Goal: Find specific page/section: Find specific page/section

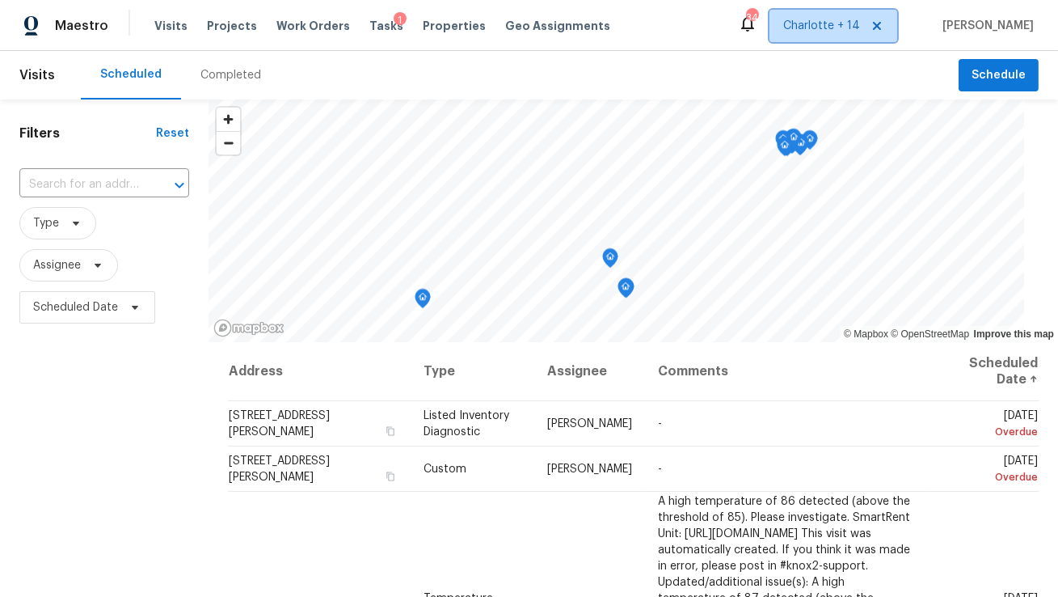
click at [884, 29] on icon at bounding box center [877, 25] width 13 height 13
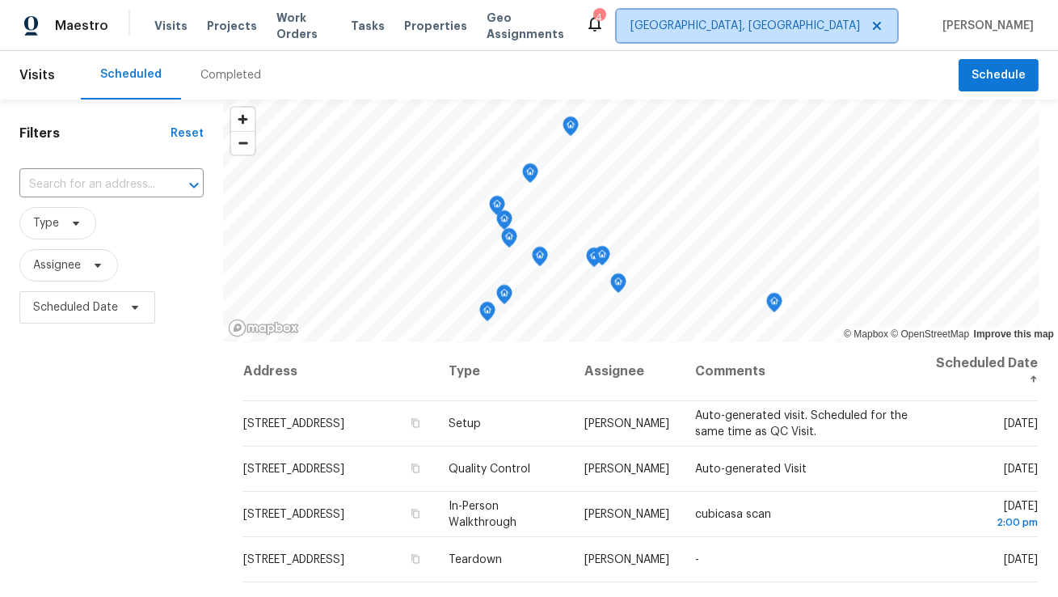
click at [857, 29] on span "Albuquerque, NM" at bounding box center [746, 26] width 230 height 16
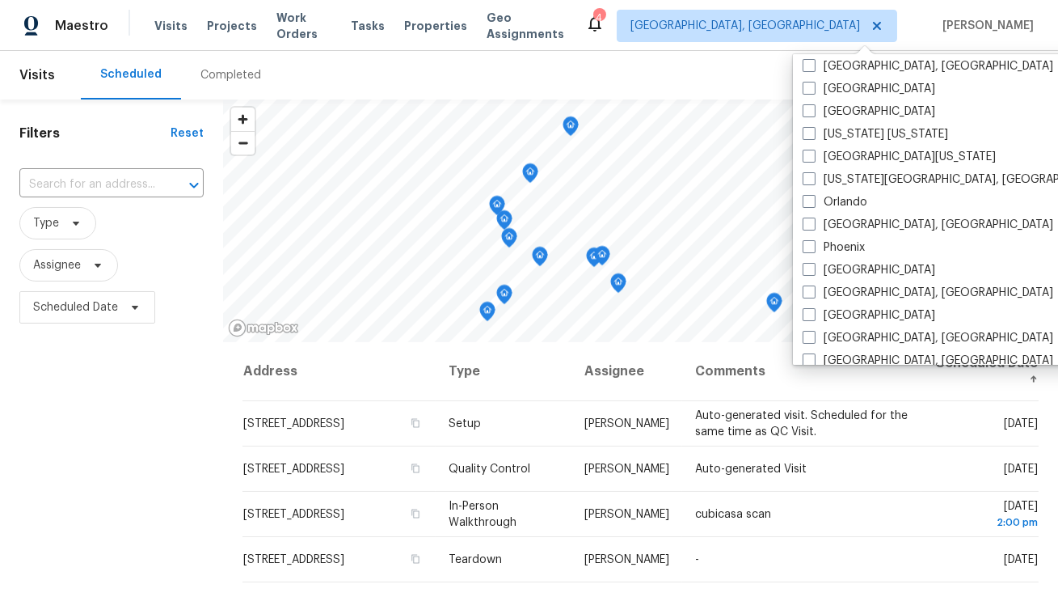
scroll to position [745, 0]
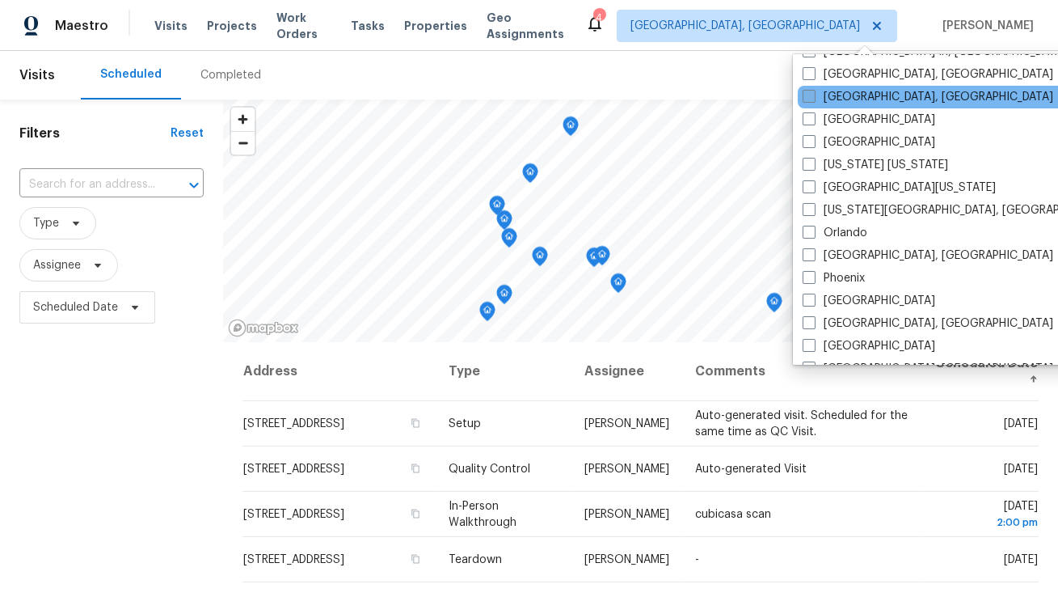
click at [844, 95] on label "[GEOGRAPHIC_DATA], [GEOGRAPHIC_DATA]" at bounding box center [928, 97] width 251 height 16
click at [813, 95] on input "[GEOGRAPHIC_DATA], [GEOGRAPHIC_DATA]" at bounding box center [808, 94] width 11 height 11
checkbox input "true"
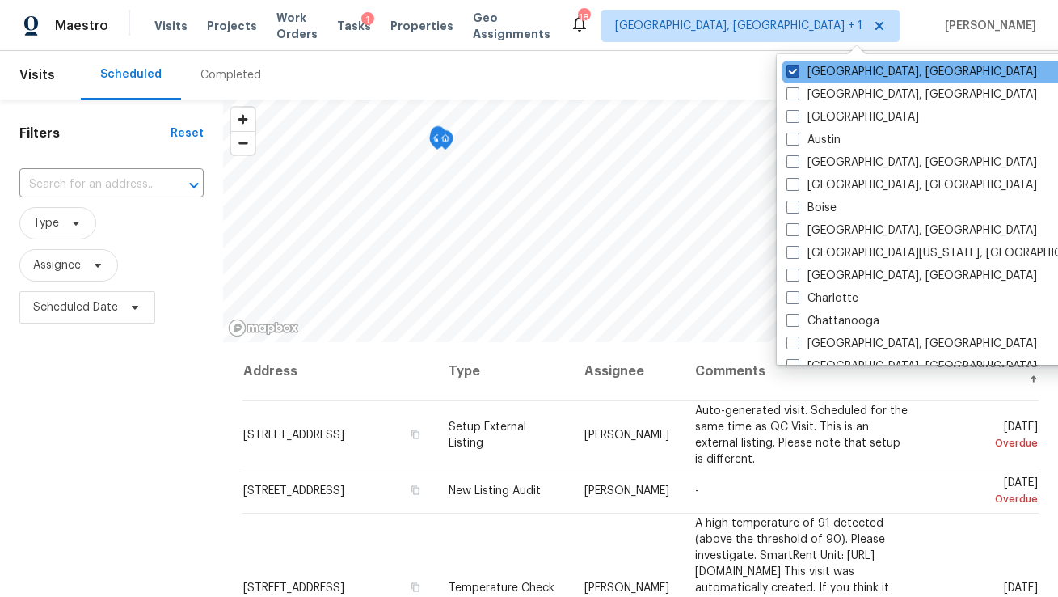
click at [825, 70] on label "Albuquerque, NM" at bounding box center [912, 72] width 251 height 16
click at [797, 70] on input "Albuquerque, NM" at bounding box center [792, 69] width 11 height 11
checkbox input "false"
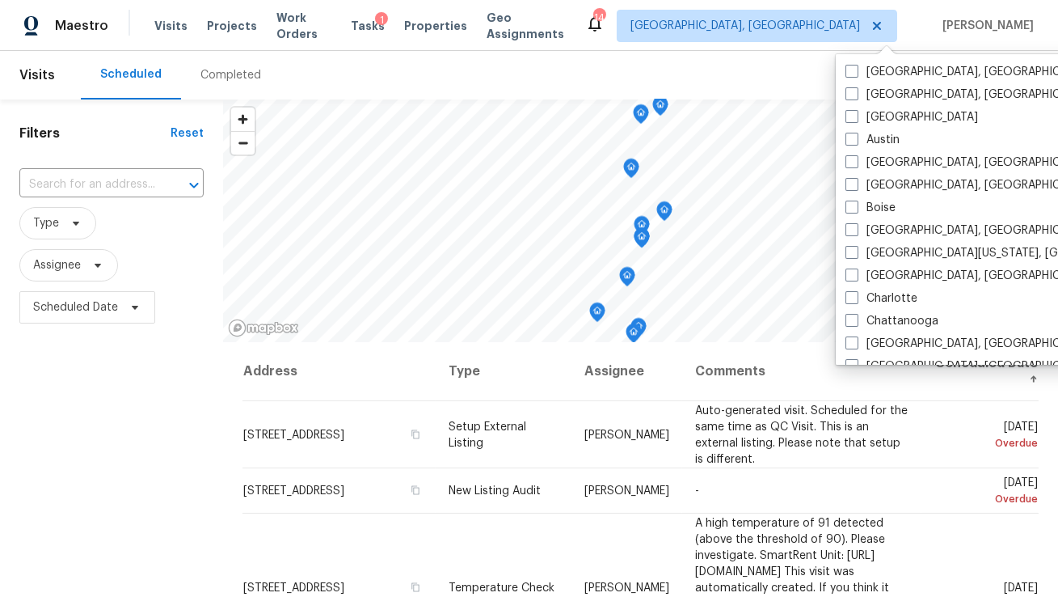
click at [678, 56] on div "Scheduled Completed" at bounding box center [520, 75] width 878 height 49
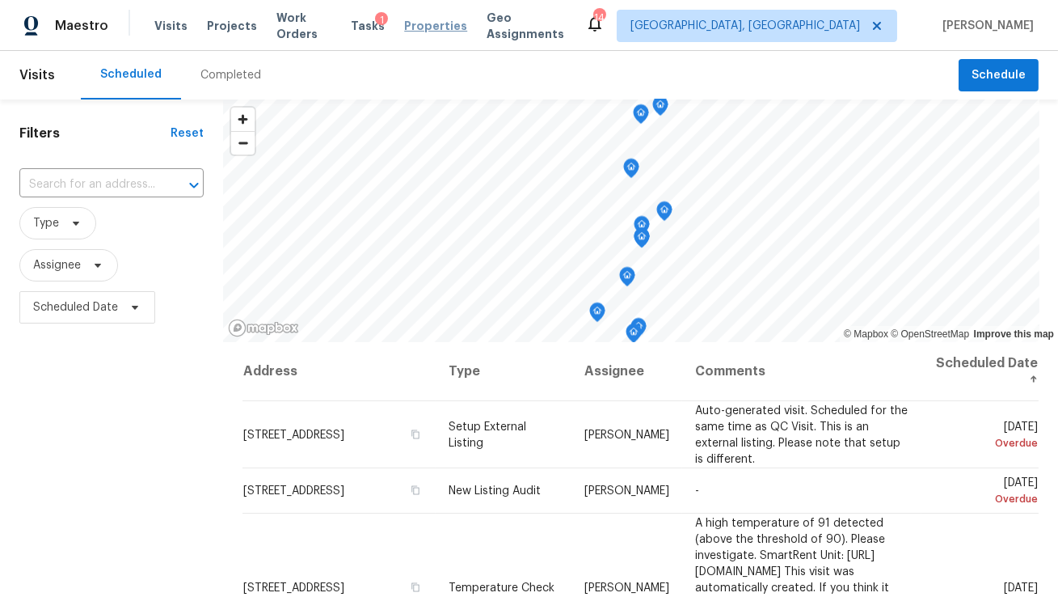
click at [425, 33] on span "Properties" at bounding box center [435, 26] width 63 height 16
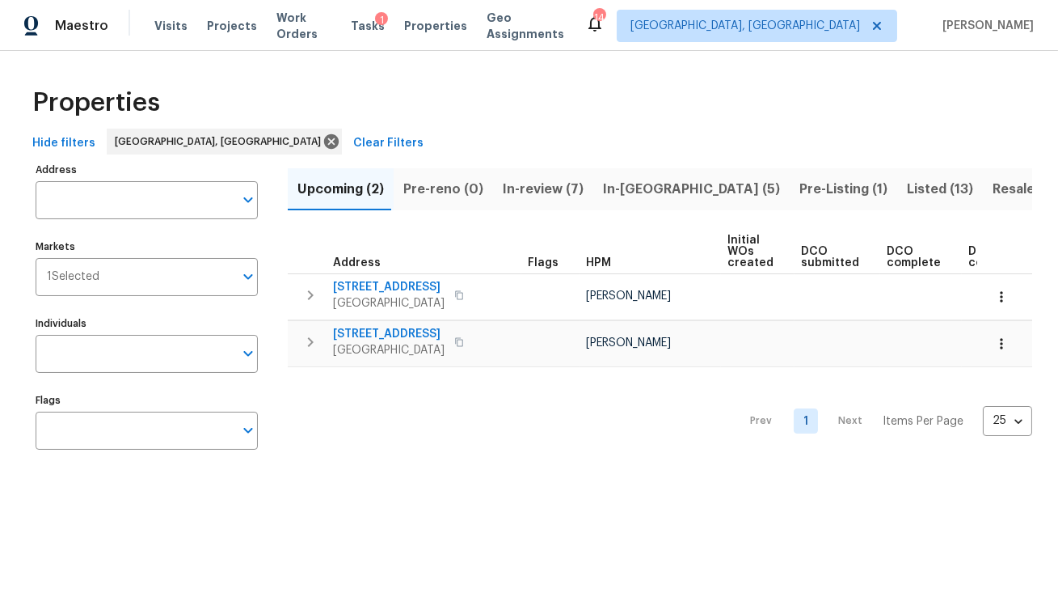
click at [907, 188] on span "Listed (13)" at bounding box center [940, 189] width 66 height 23
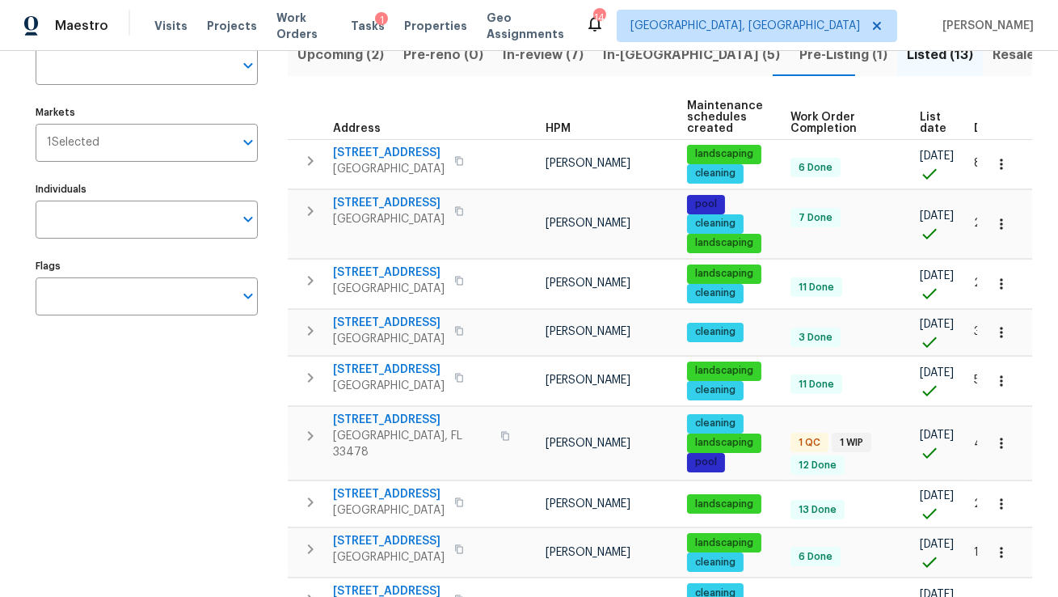
scroll to position [0, 85]
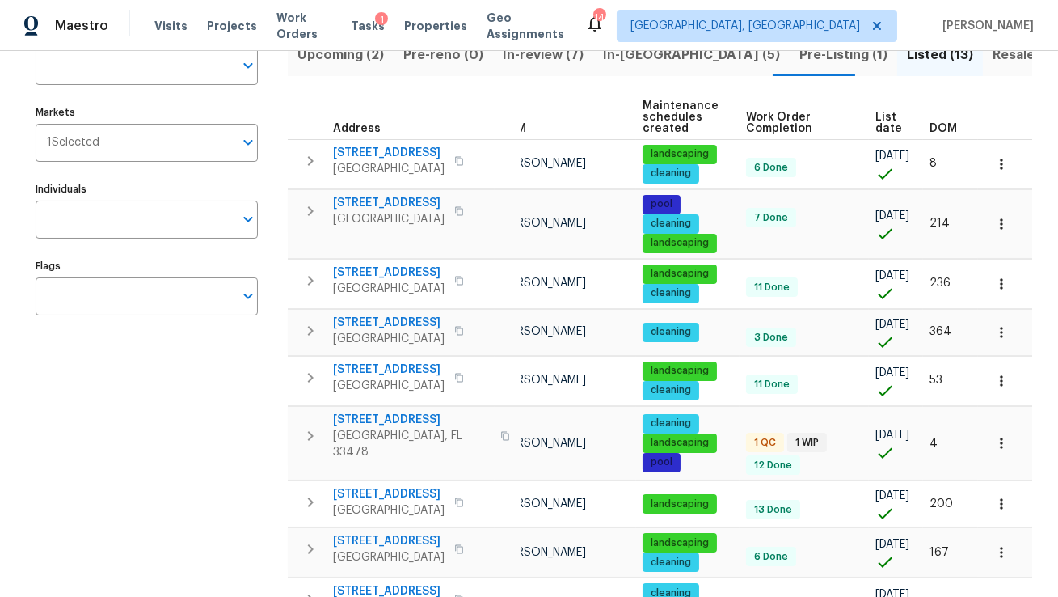
click at [942, 128] on span "DOM" at bounding box center [943, 128] width 27 height 11
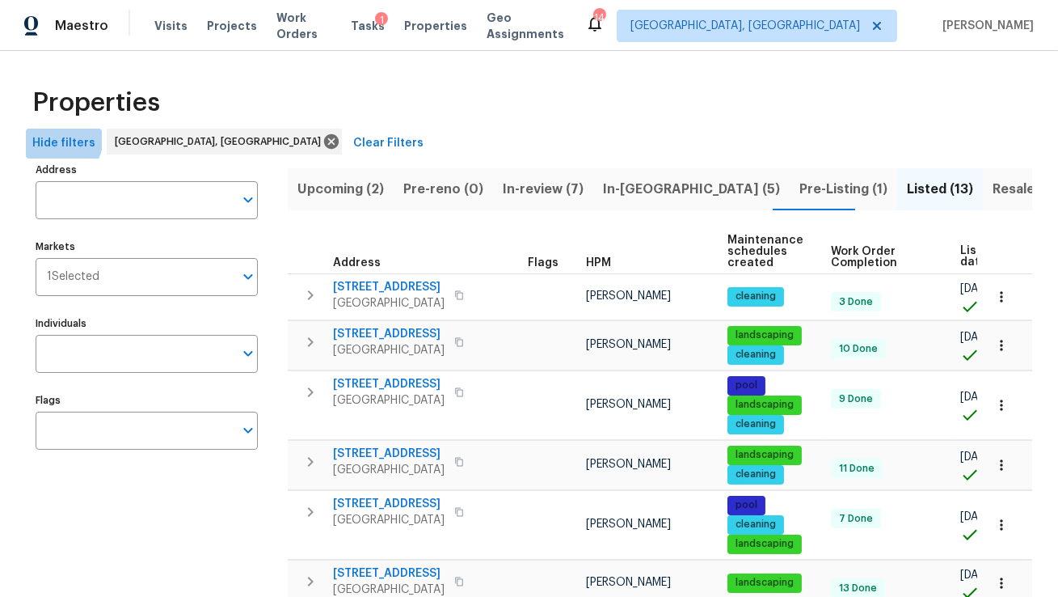
click at [50, 137] on span "Hide filters" at bounding box center [63, 143] width 63 height 20
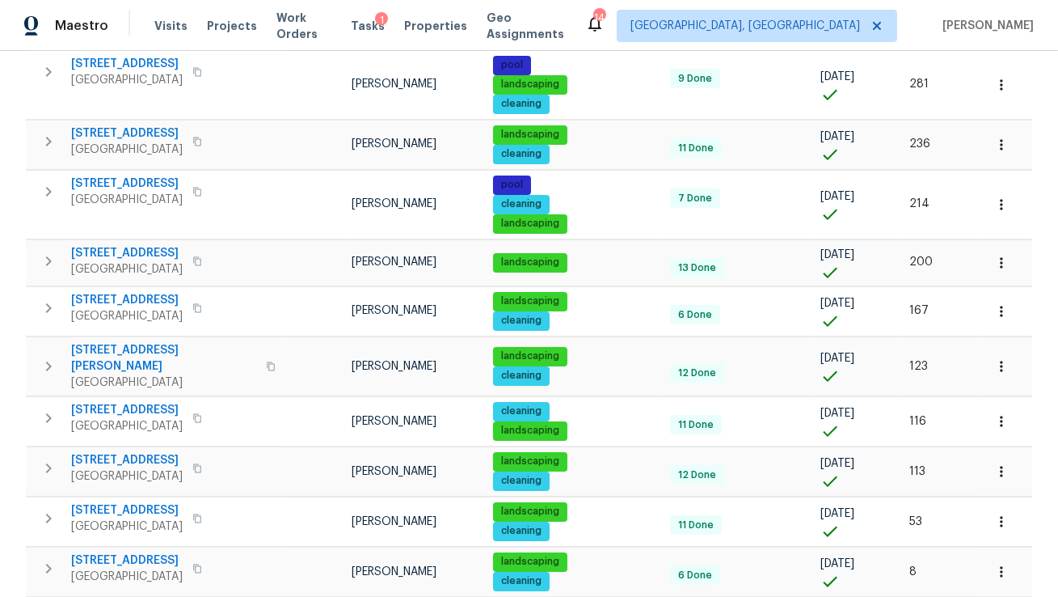
scroll to position [319, 0]
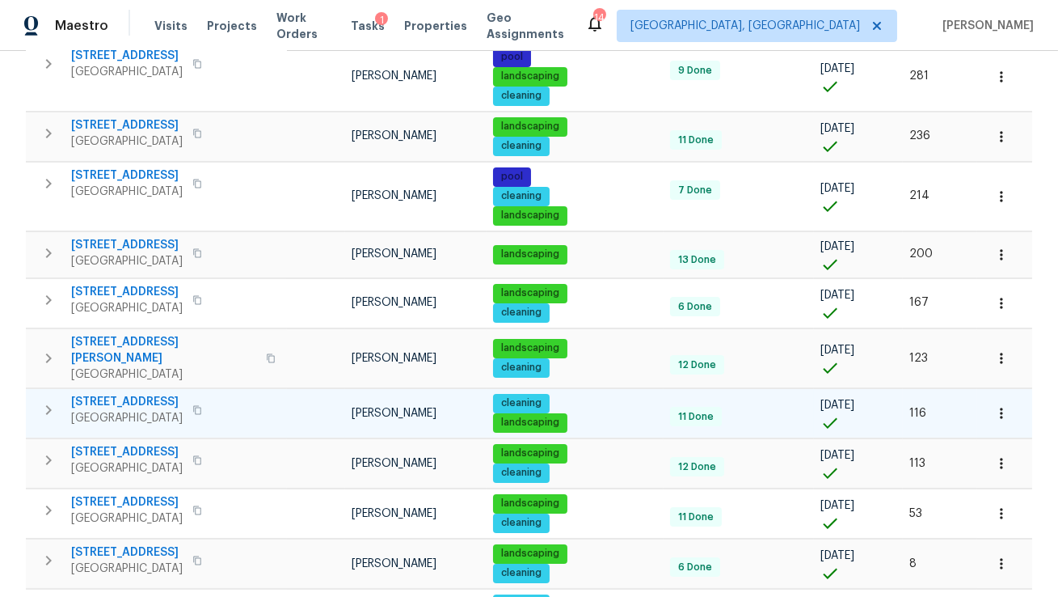
click at [96, 405] on span "10610 SW Westlawn Blvd" at bounding box center [127, 402] width 112 height 16
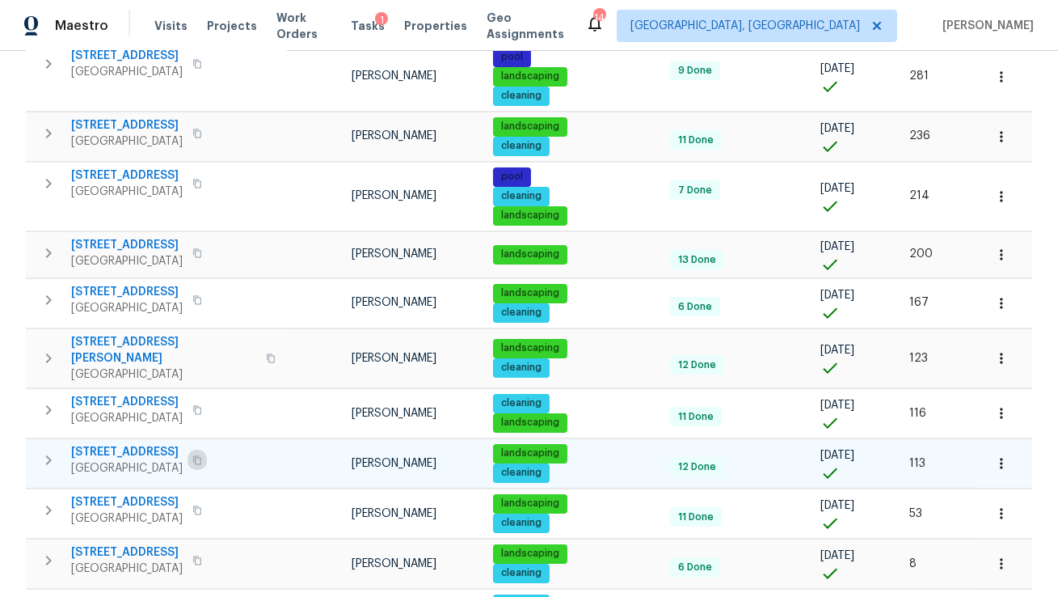
click at [202, 456] on icon "button" at bounding box center [197, 460] width 10 height 10
click at [50, 458] on icon "button" at bounding box center [48, 459] width 19 height 19
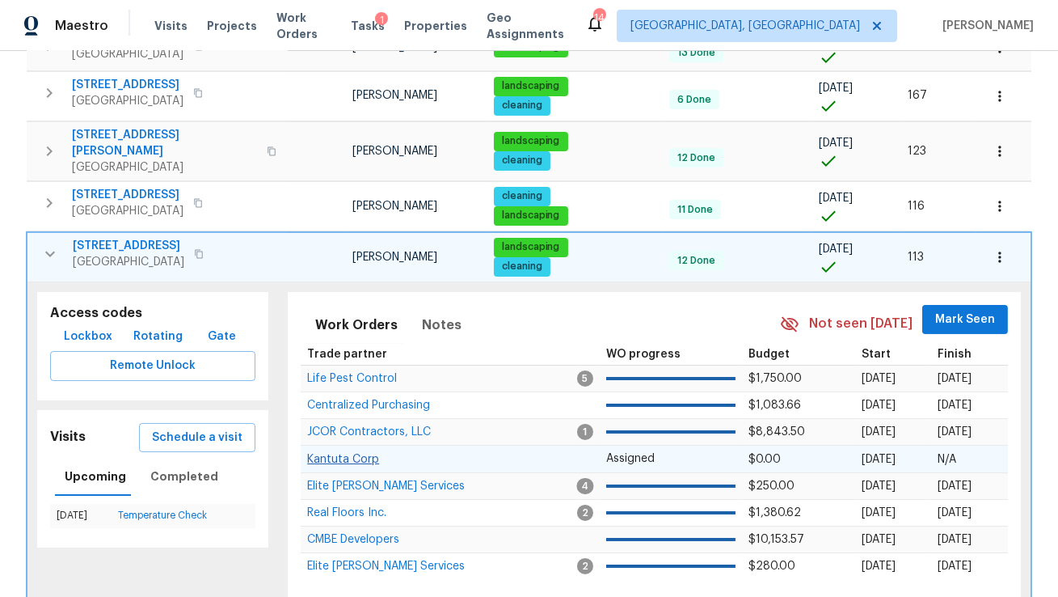
scroll to position [523, 0]
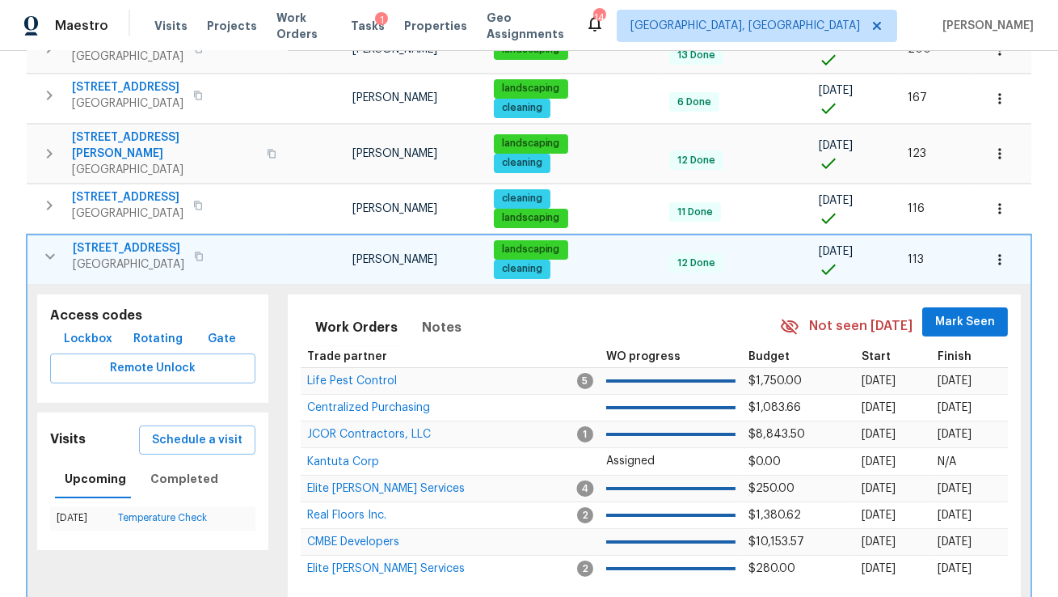
click at [92, 247] on span "327 NW 11th Ave" at bounding box center [129, 248] width 112 height 16
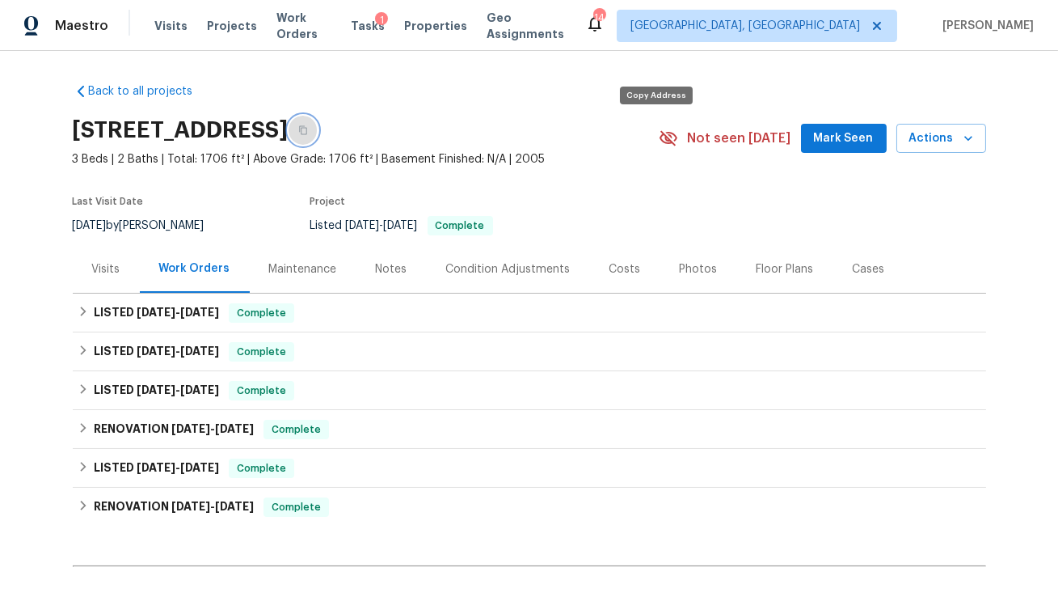
click at [308, 129] on icon "button" at bounding box center [303, 130] width 10 height 10
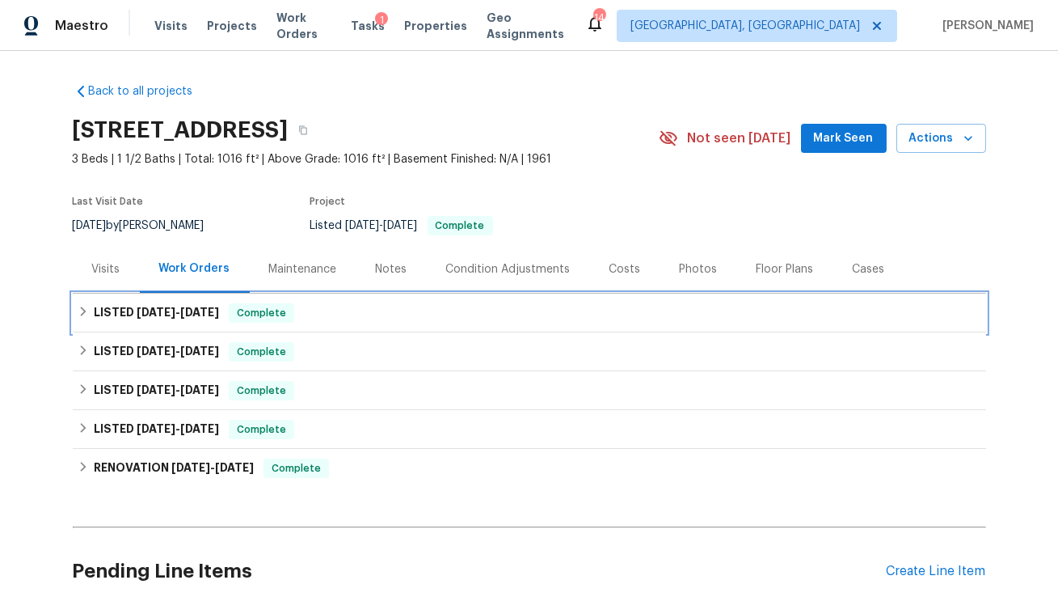
click at [183, 315] on span "[DATE]" at bounding box center [199, 311] width 39 height 11
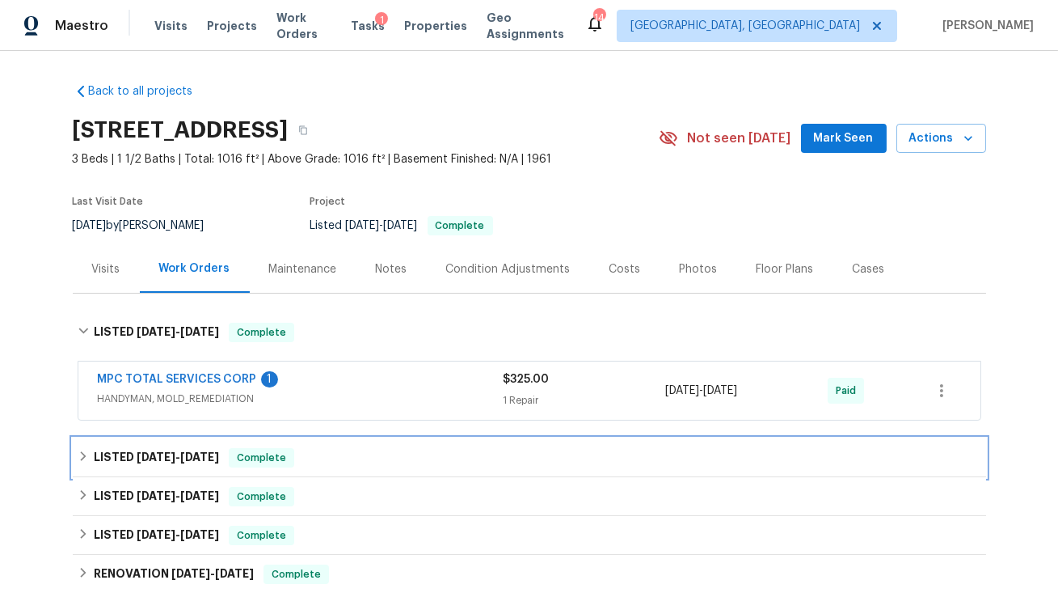
click at [141, 450] on h6 "LISTED [DATE] - [DATE]" at bounding box center [156, 457] width 125 height 19
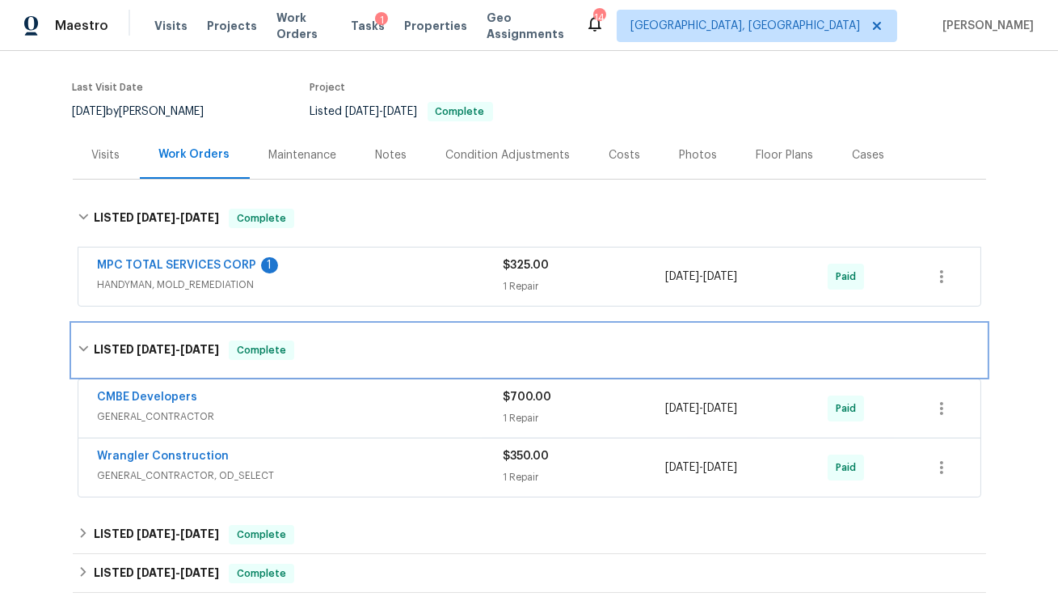
scroll to position [115, 0]
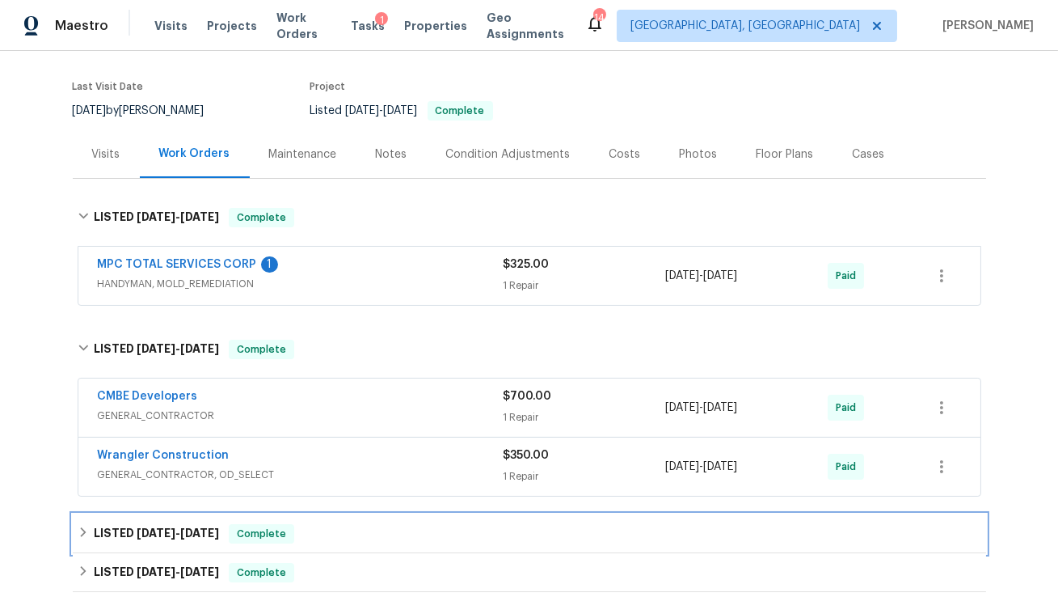
click at [129, 526] on h6 "LISTED [DATE] - [DATE]" at bounding box center [156, 533] width 125 height 19
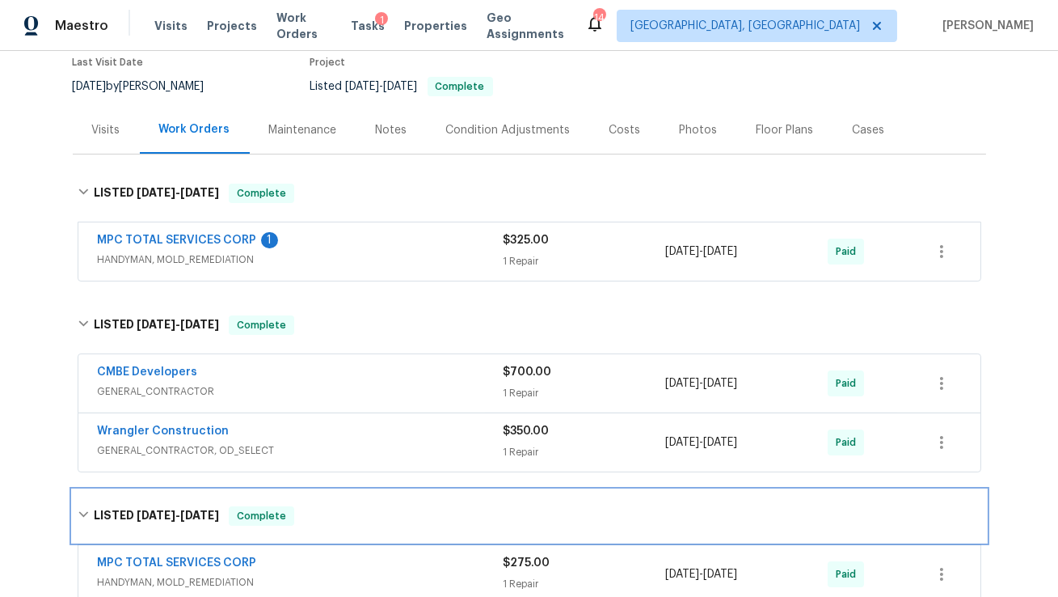
scroll to position [137, 0]
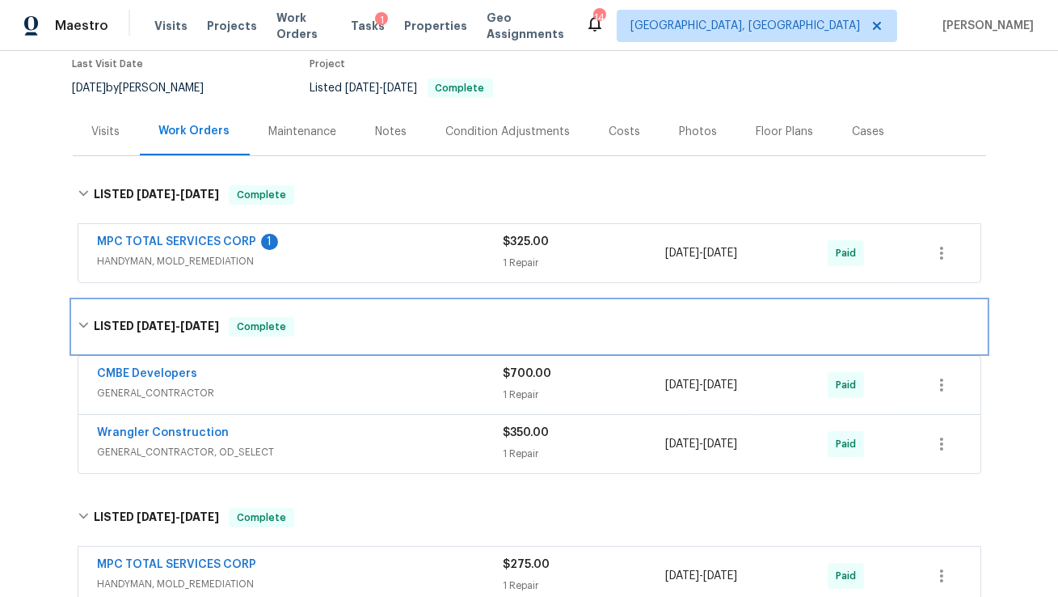
click at [78, 323] on icon at bounding box center [83, 324] width 11 height 11
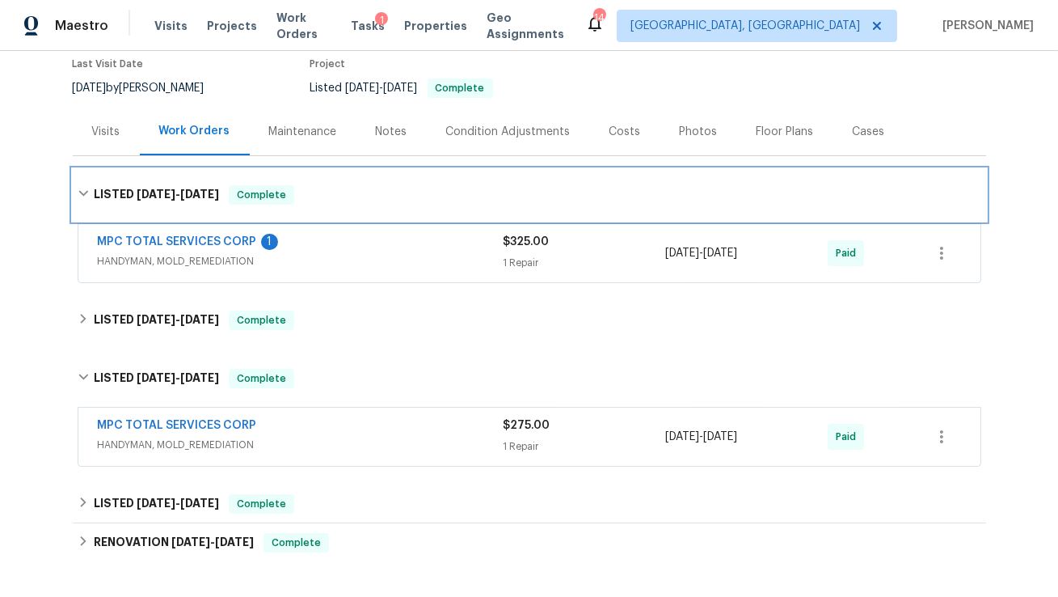
click at [79, 190] on icon at bounding box center [83, 193] width 11 height 11
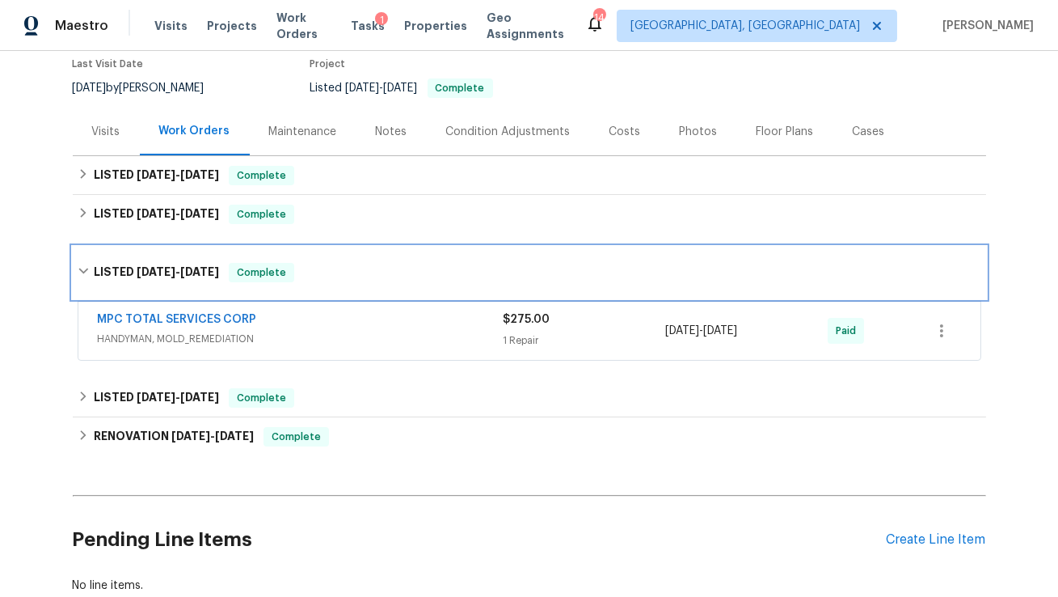
click at [85, 271] on icon at bounding box center [83, 271] width 10 height 6
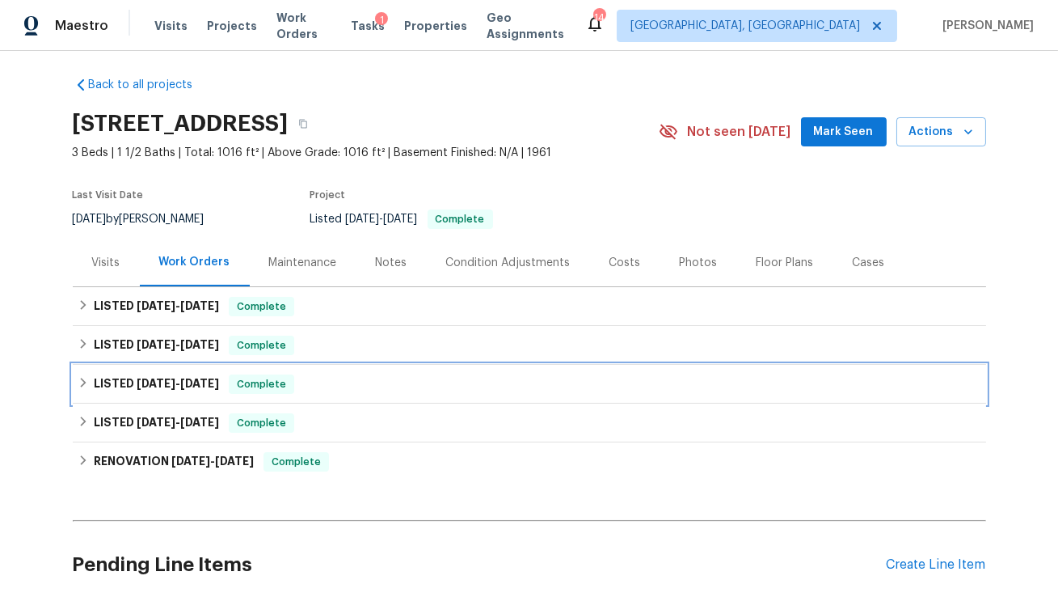
scroll to position [0, 0]
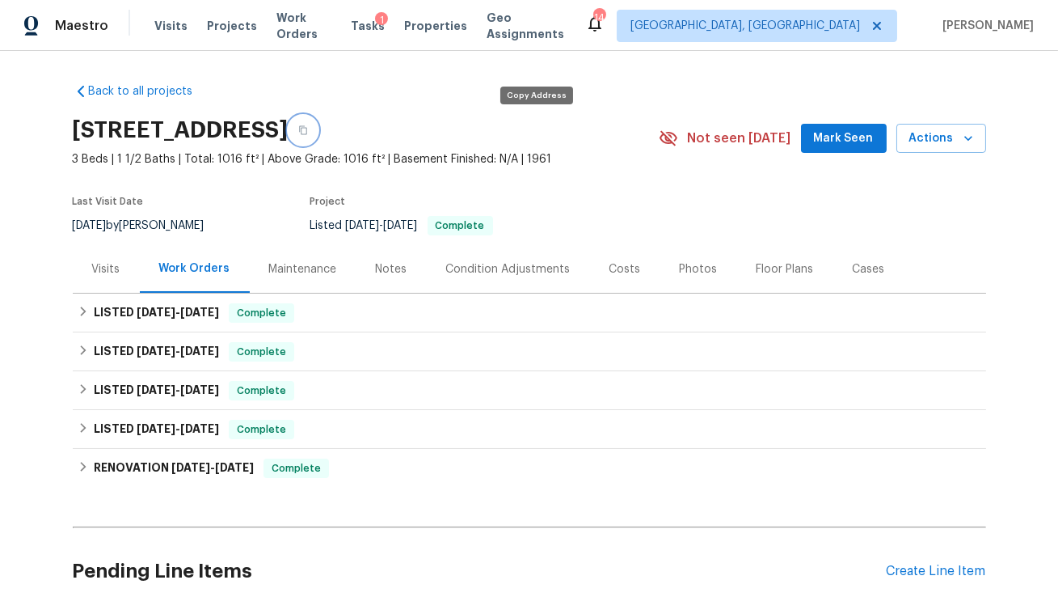
click at [308, 130] on icon "button" at bounding box center [303, 130] width 10 height 10
click at [964, 142] on icon "button" at bounding box center [969, 138] width 16 height 16
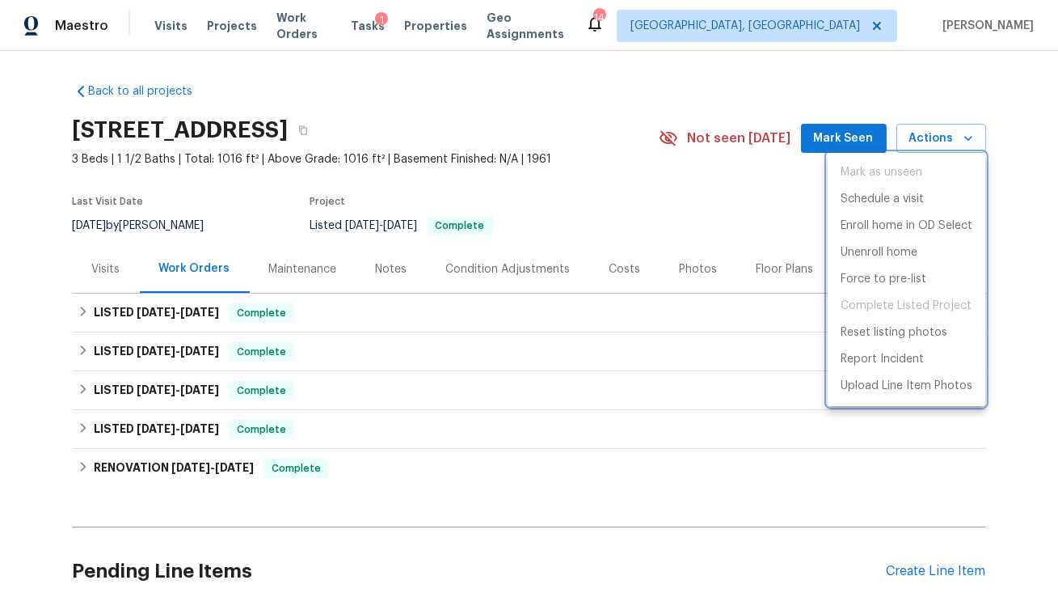
click at [531, 133] on div at bounding box center [529, 298] width 1058 height 597
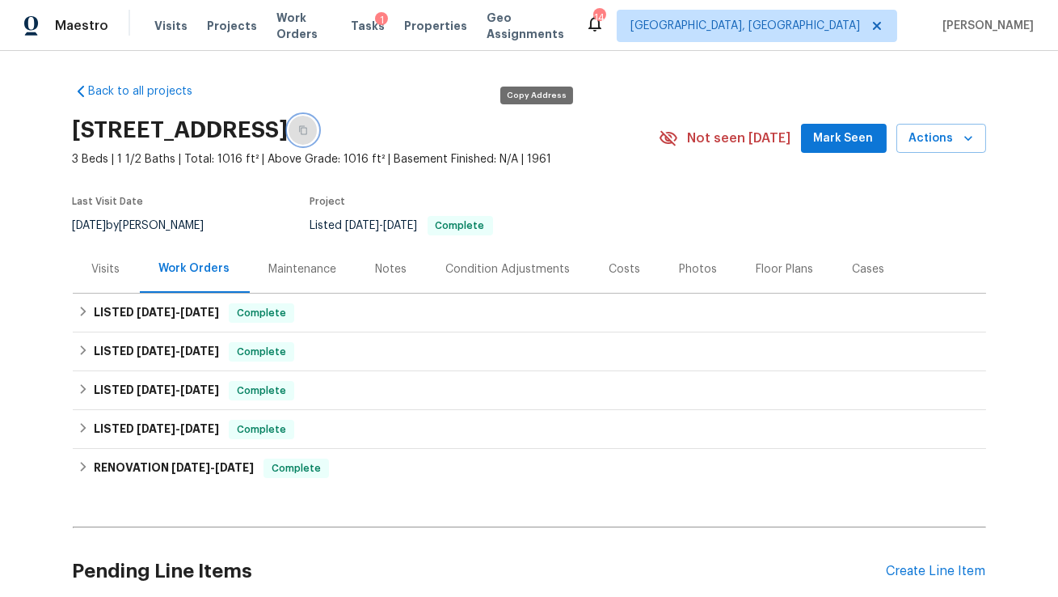
click at [307, 131] on icon "button" at bounding box center [303, 130] width 8 height 9
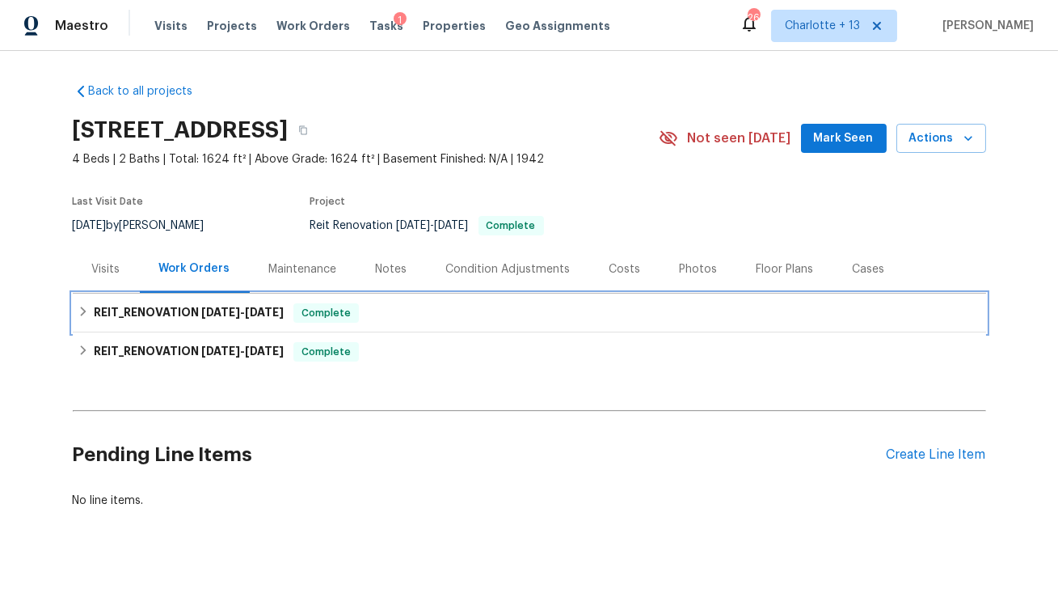
click at [112, 316] on h6 "REIT_RENOVATION 8/19/25 - 8/20/25" at bounding box center [189, 312] width 190 height 19
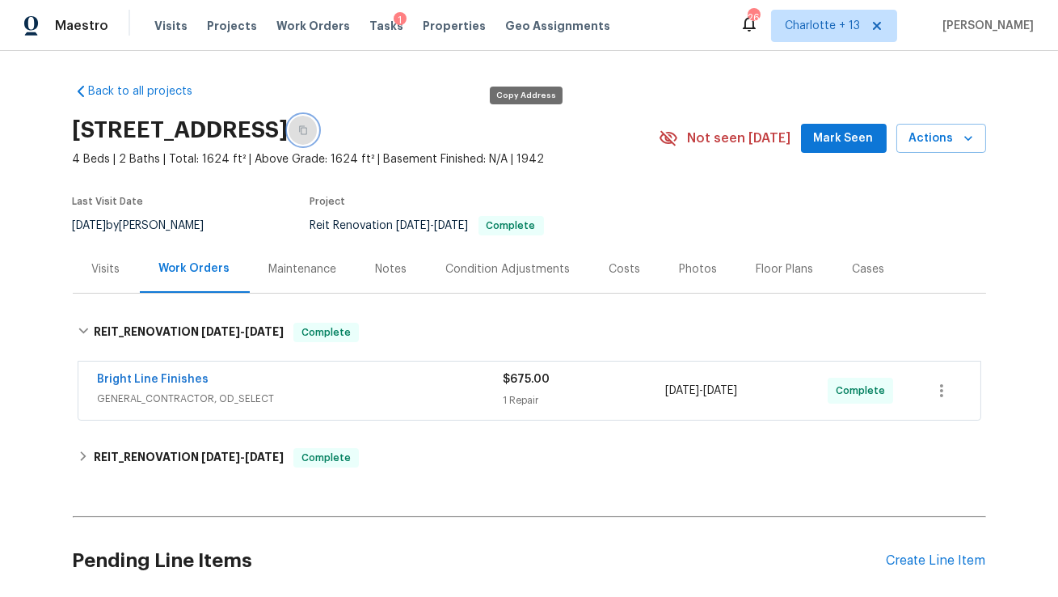
click at [308, 128] on icon "button" at bounding box center [303, 130] width 10 height 10
click at [308, 130] on icon "button" at bounding box center [303, 130] width 10 height 10
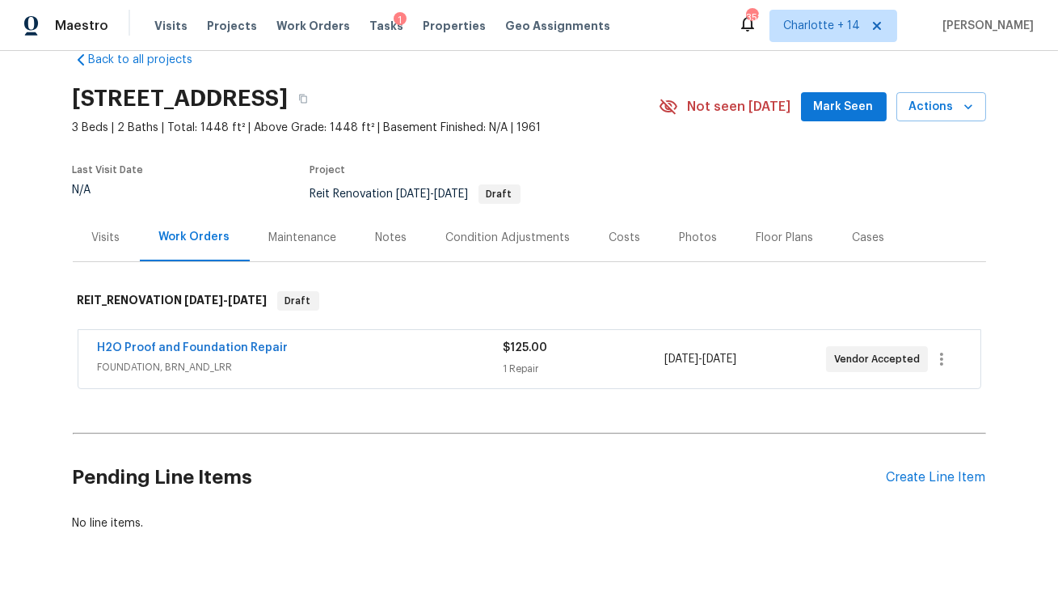
scroll to position [41, 0]
